Goal: Unclear

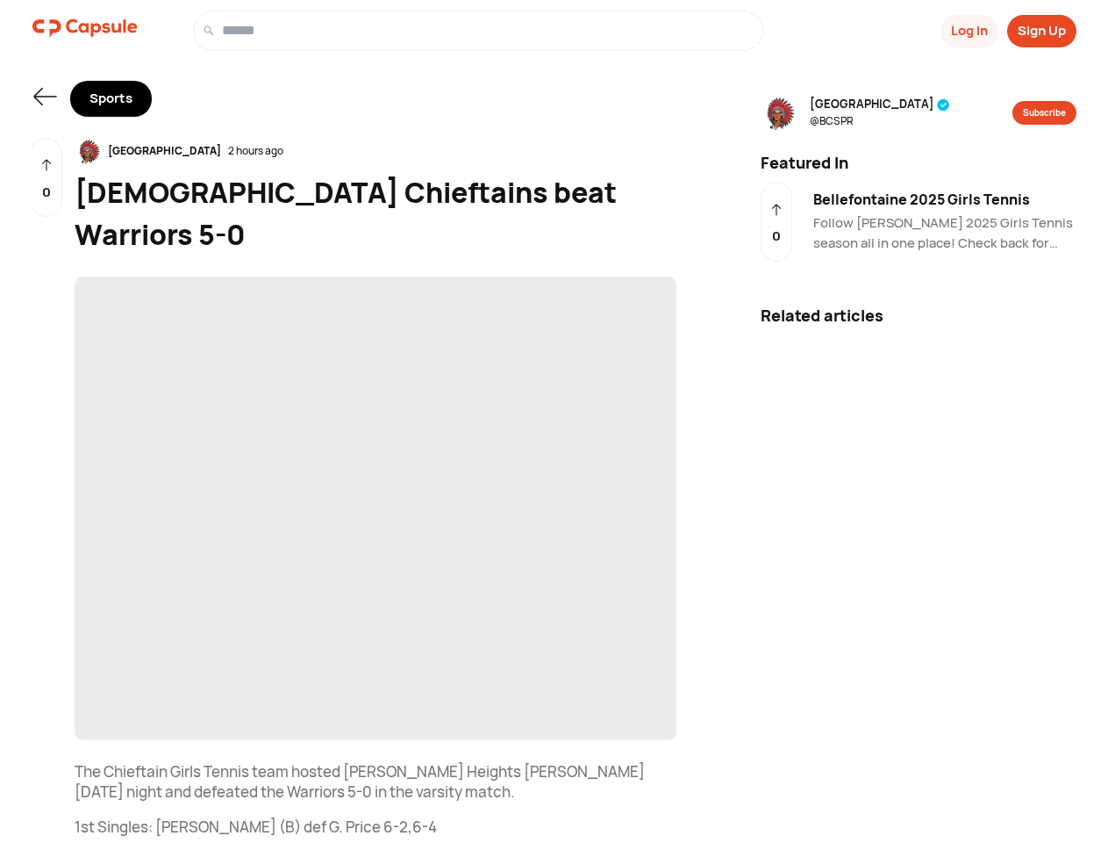
click at [968, 31] on button "Log In" at bounding box center [970, 31] width 58 height 32
click at [1042, 31] on button "Sign Up" at bounding box center [1042, 31] width 69 height 32
click at [45, 97] on icon at bounding box center [44, 97] width 23 height 18
click at [376, 151] on div "[GEOGRAPHIC_DATA] 2 hours ago" at bounding box center [376, 151] width 602 height 26
click at [376, 466] on span "‌" at bounding box center [376, 507] width 602 height 463
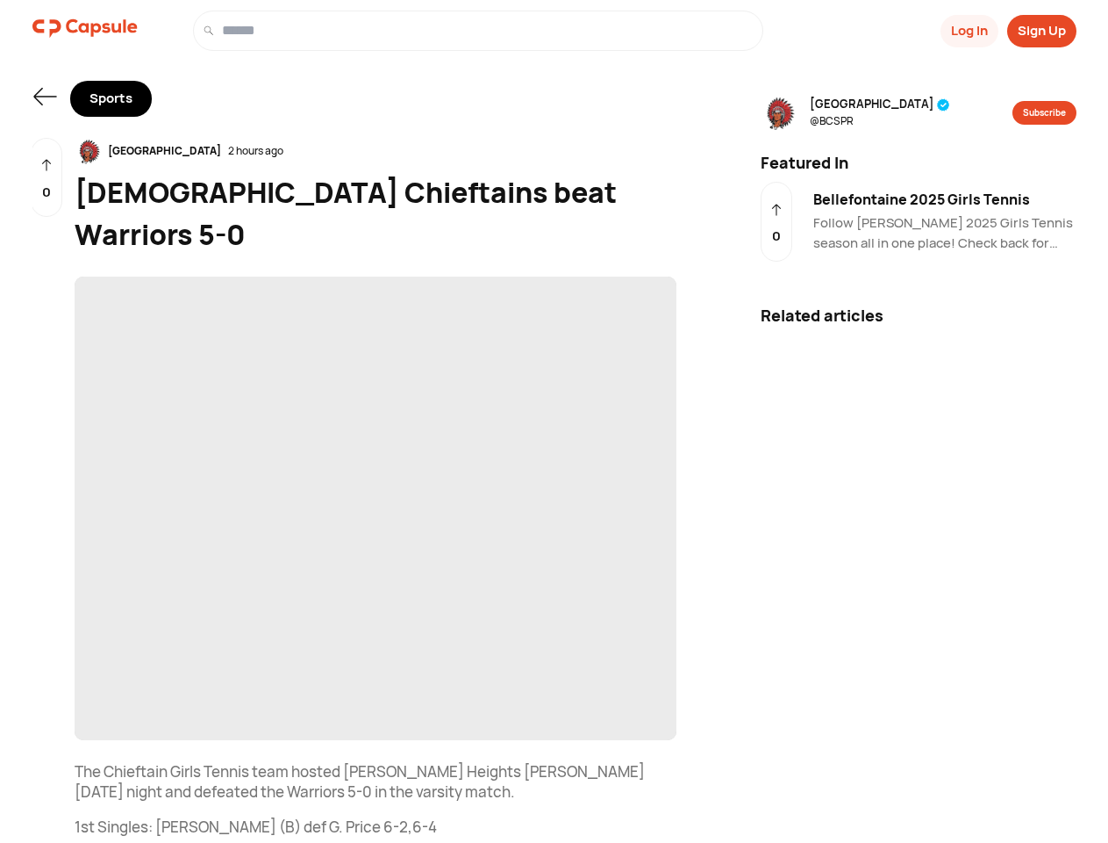
click at [47, 177] on div "0" at bounding box center [47, 178] width 32 height 80
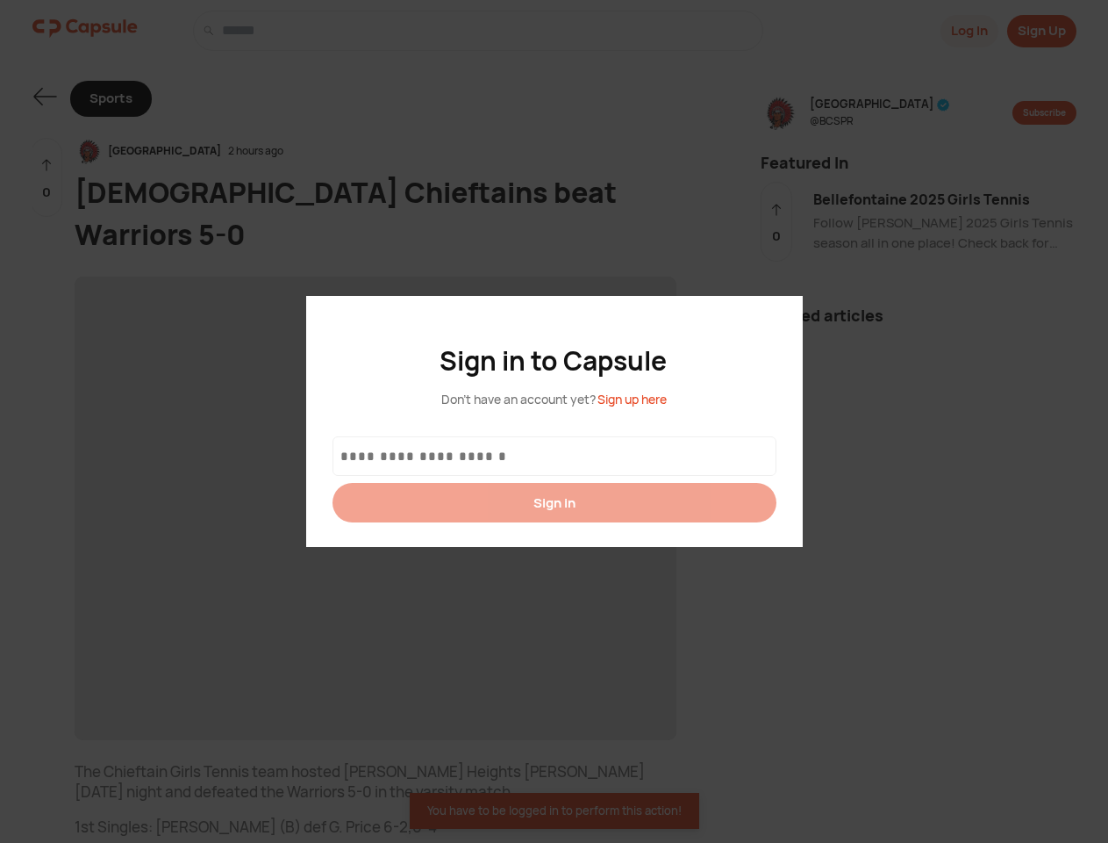
click at [901, 112] on div at bounding box center [554, 421] width 1108 height 843
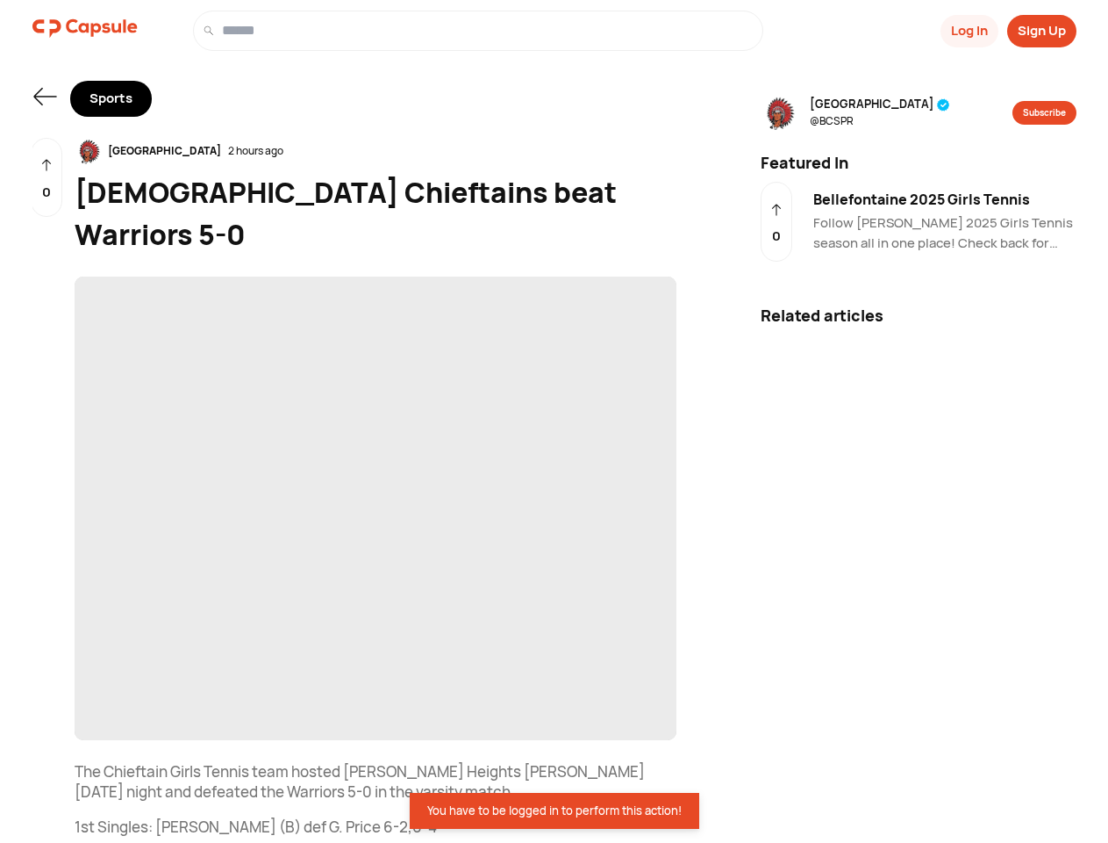
click at [1043, 112] on button "Subscribe" at bounding box center [1045, 113] width 64 height 24
